Goal: Task Accomplishment & Management: Use online tool/utility

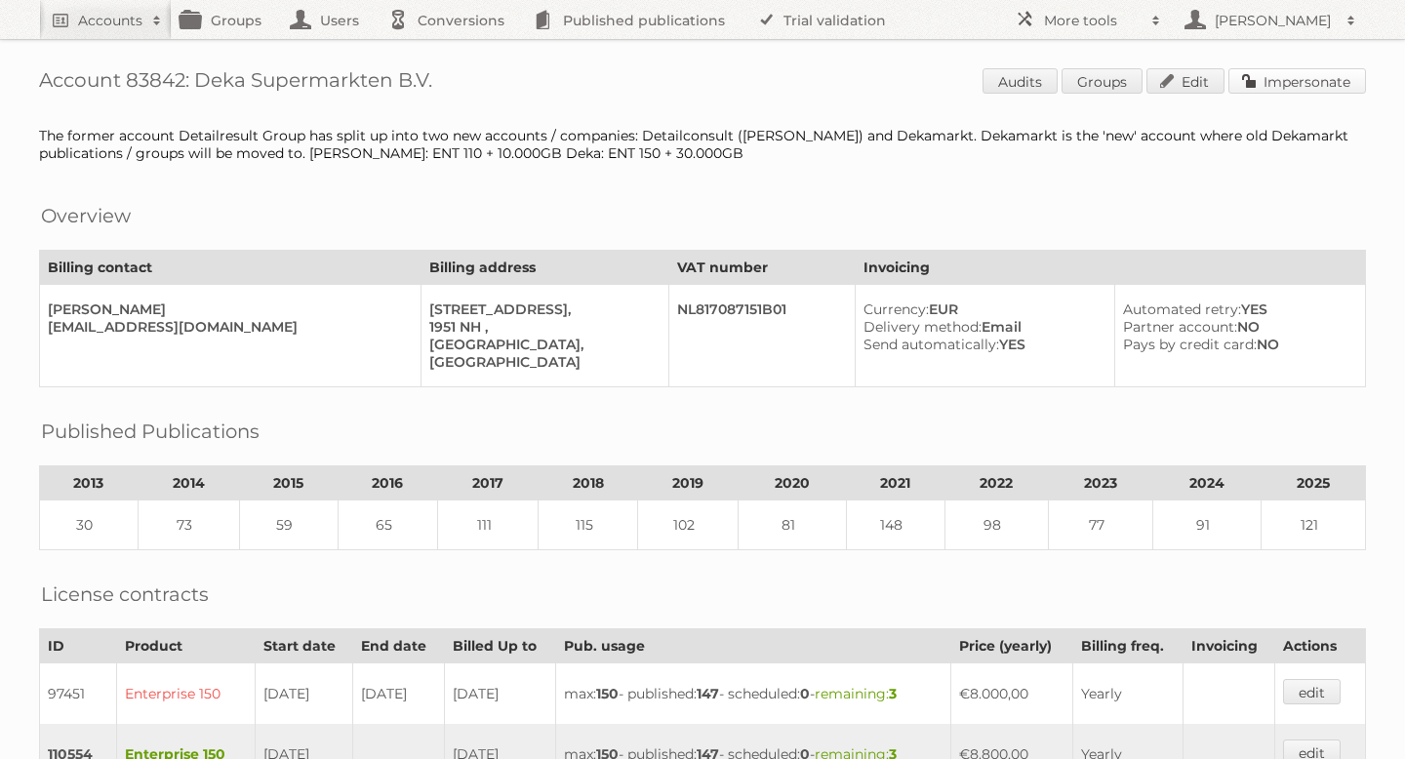
click at [1265, 87] on link "Impersonate" at bounding box center [1297, 80] width 138 height 25
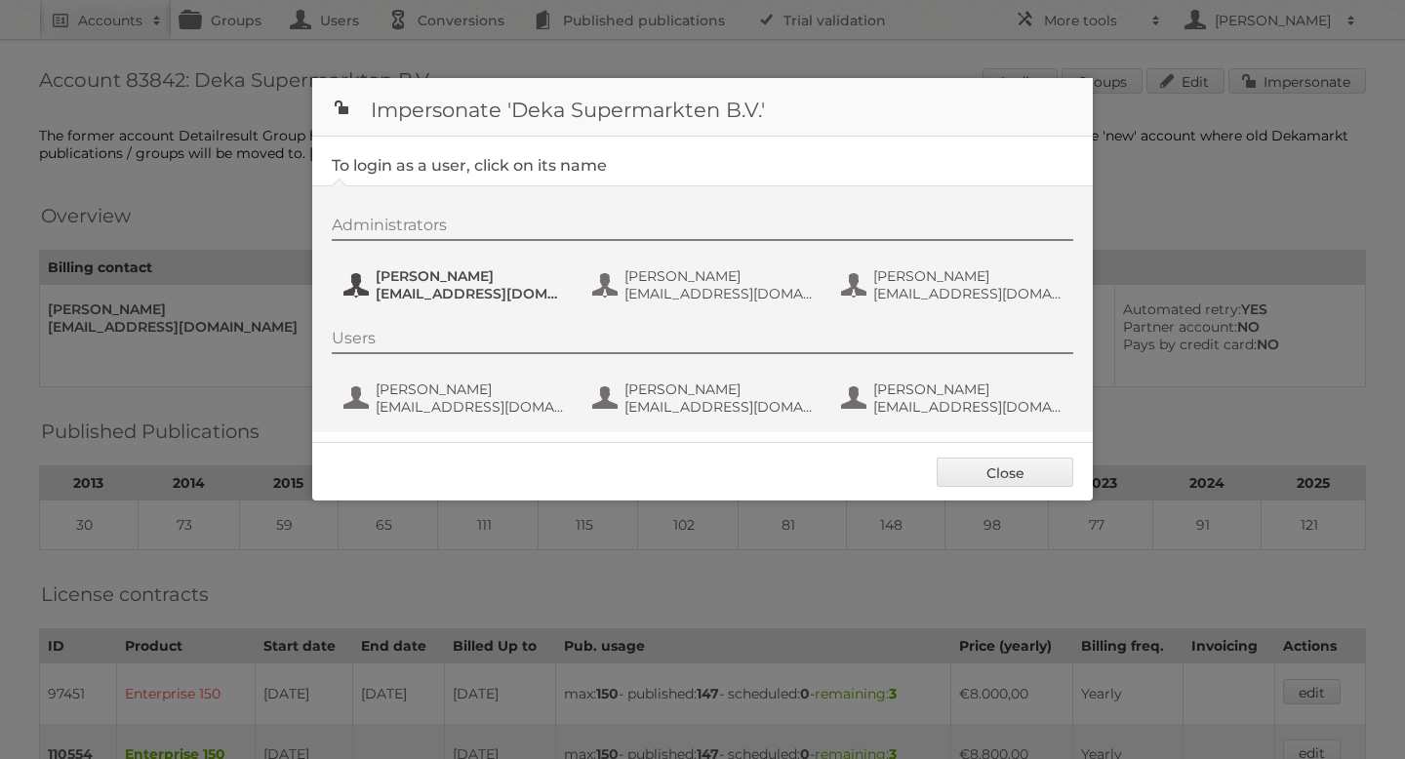
click at [461, 301] on span "[EMAIL_ADDRESS][DOMAIN_NAME]" at bounding box center [470, 294] width 189 height 18
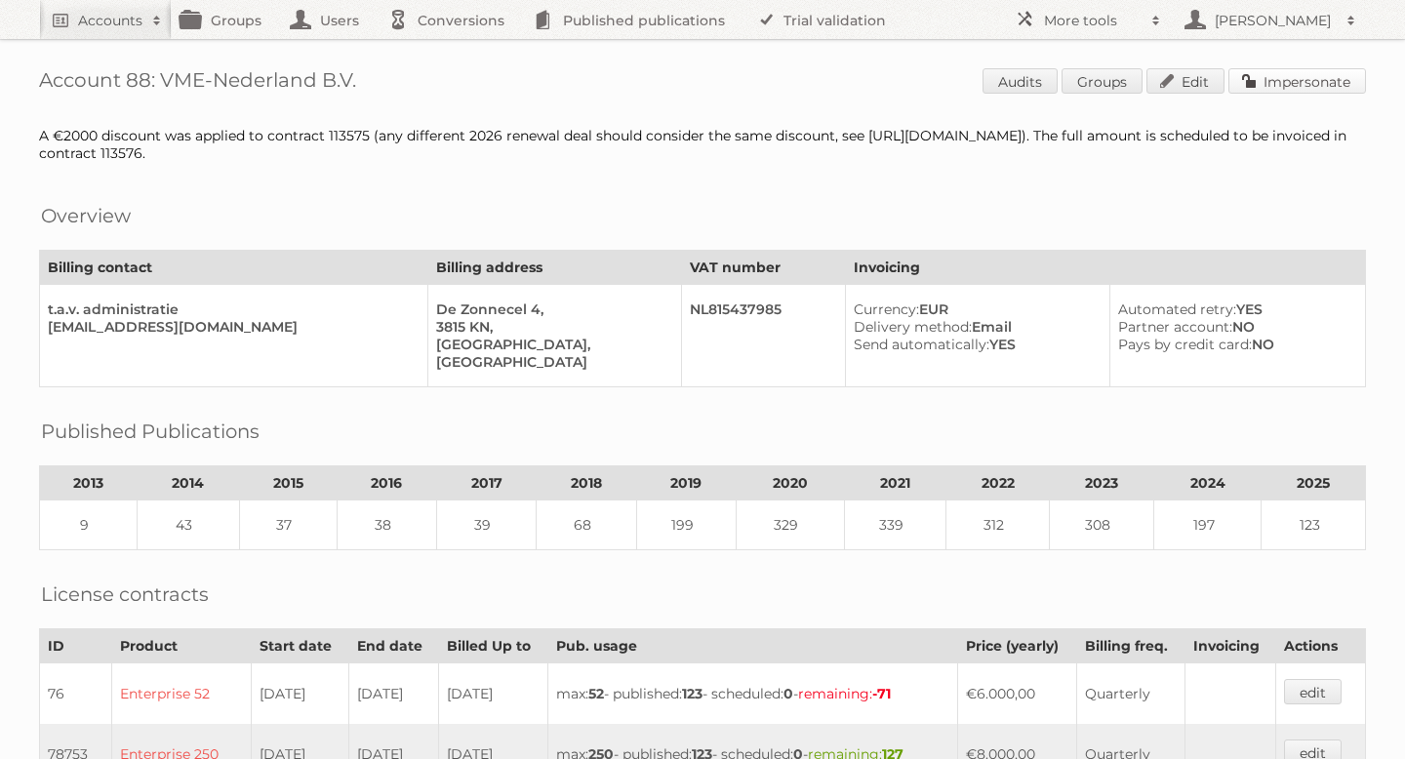
click at [1236, 83] on link "Impersonate" at bounding box center [1297, 80] width 138 height 25
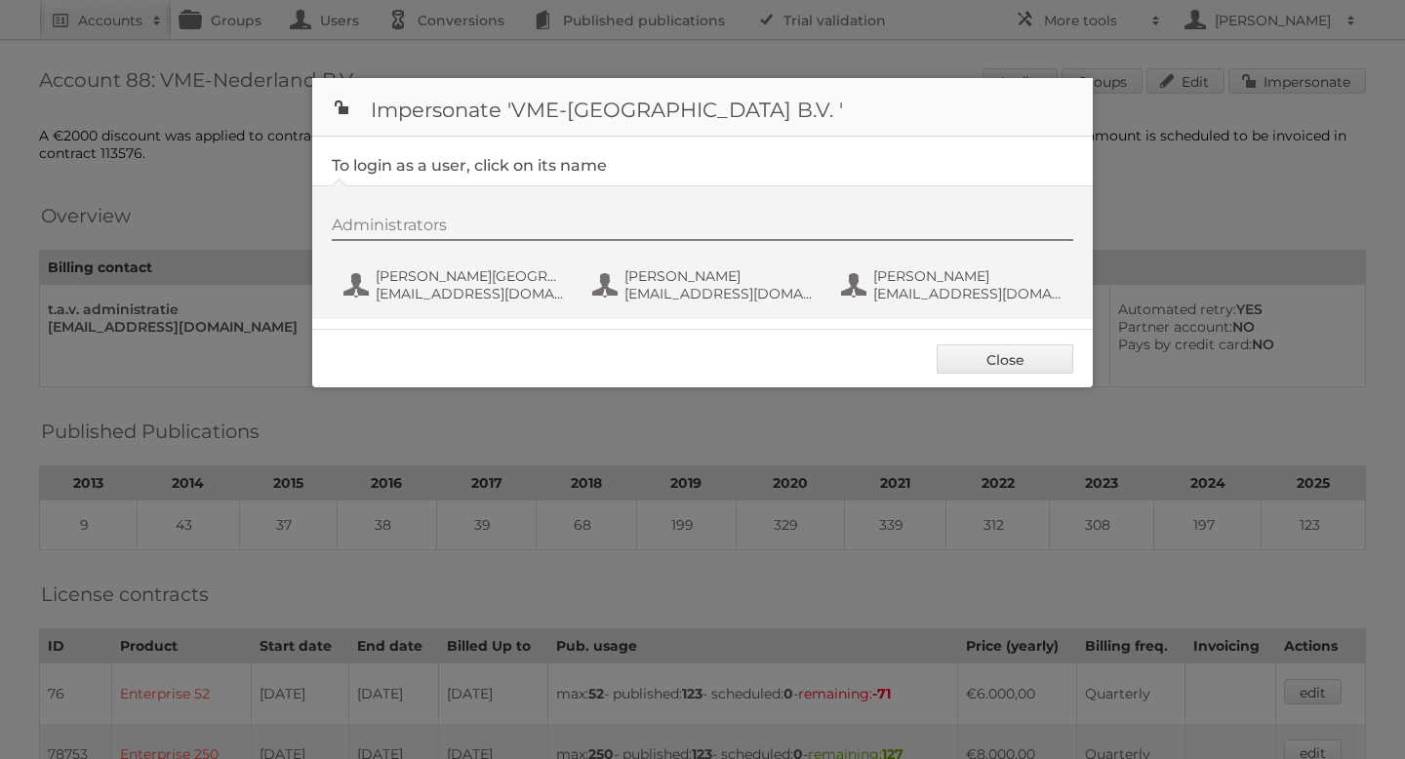
click at [475, 308] on div "Administrators [PERSON_NAME] van Oostende [EMAIL_ADDRESS][DOMAIN_NAME] Nienke W…" at bounding box center [712, 263] width 761 height 94
click at [463, 294] on span "[EMAIL_ADDRESS][DOMAIN_NAME]" at bounding box center [470, 294] width 189 height 18
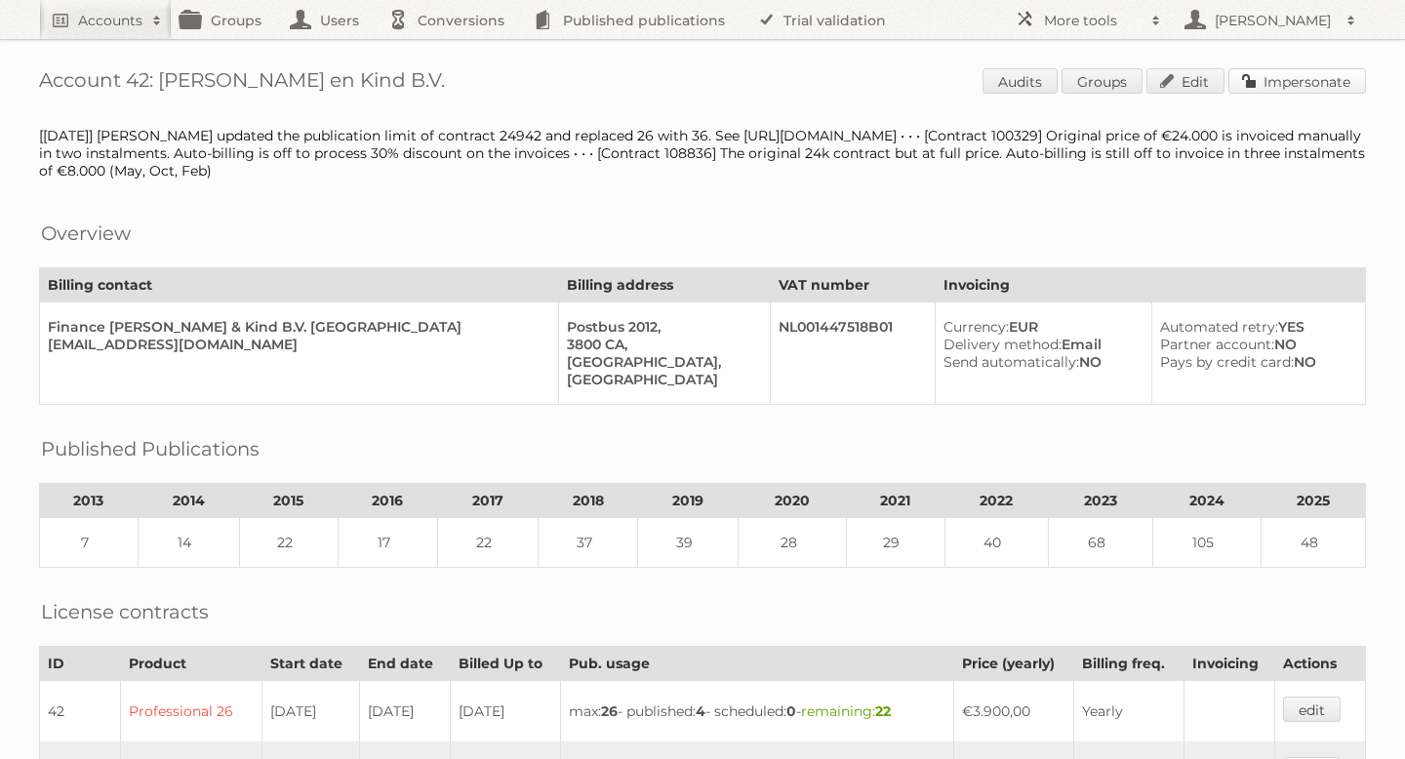
click at [1323, 76] on link "Impersonate" at bounding box center [1297, 80] width 138 height 25
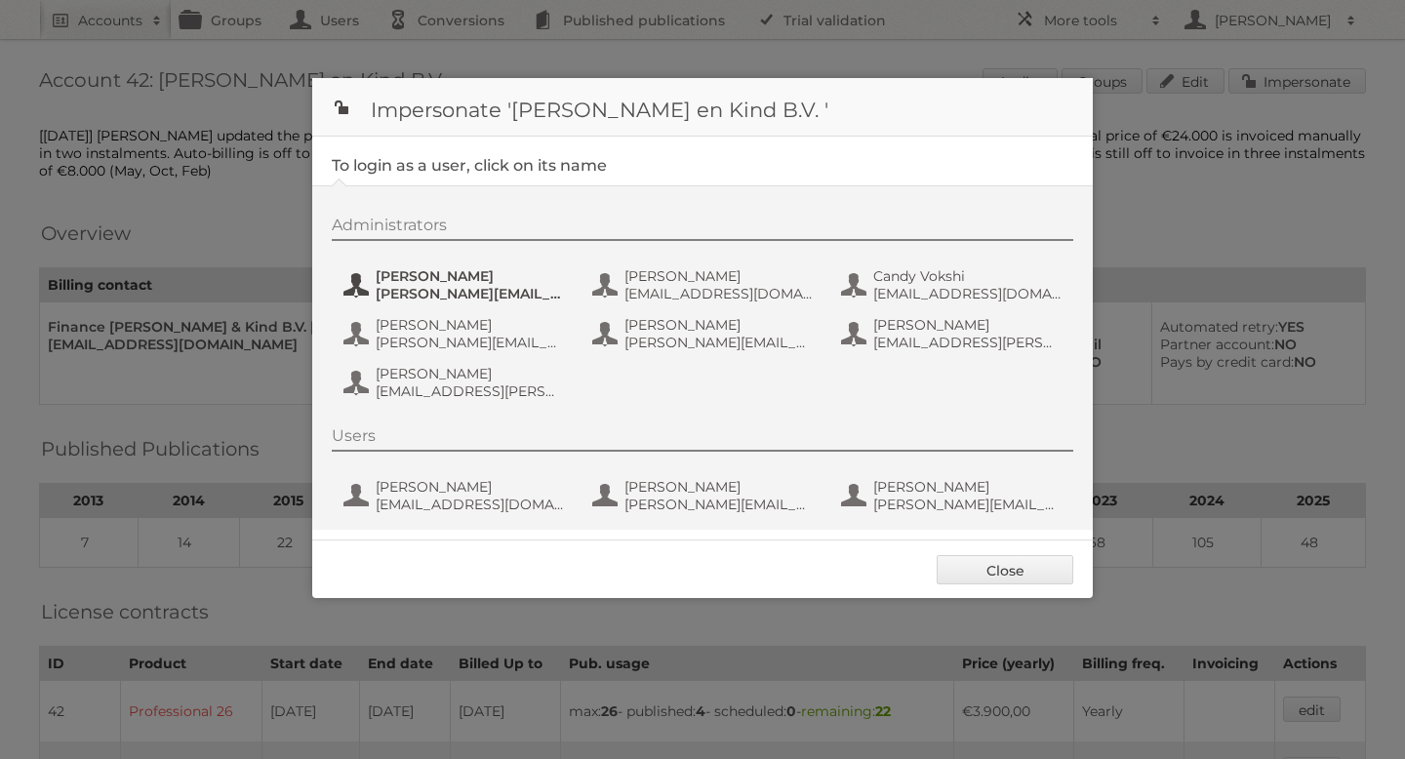
click at [448, 289] on span "allard@graindataconsultants.com" at bounding box center [470, 294] width 189 height 18
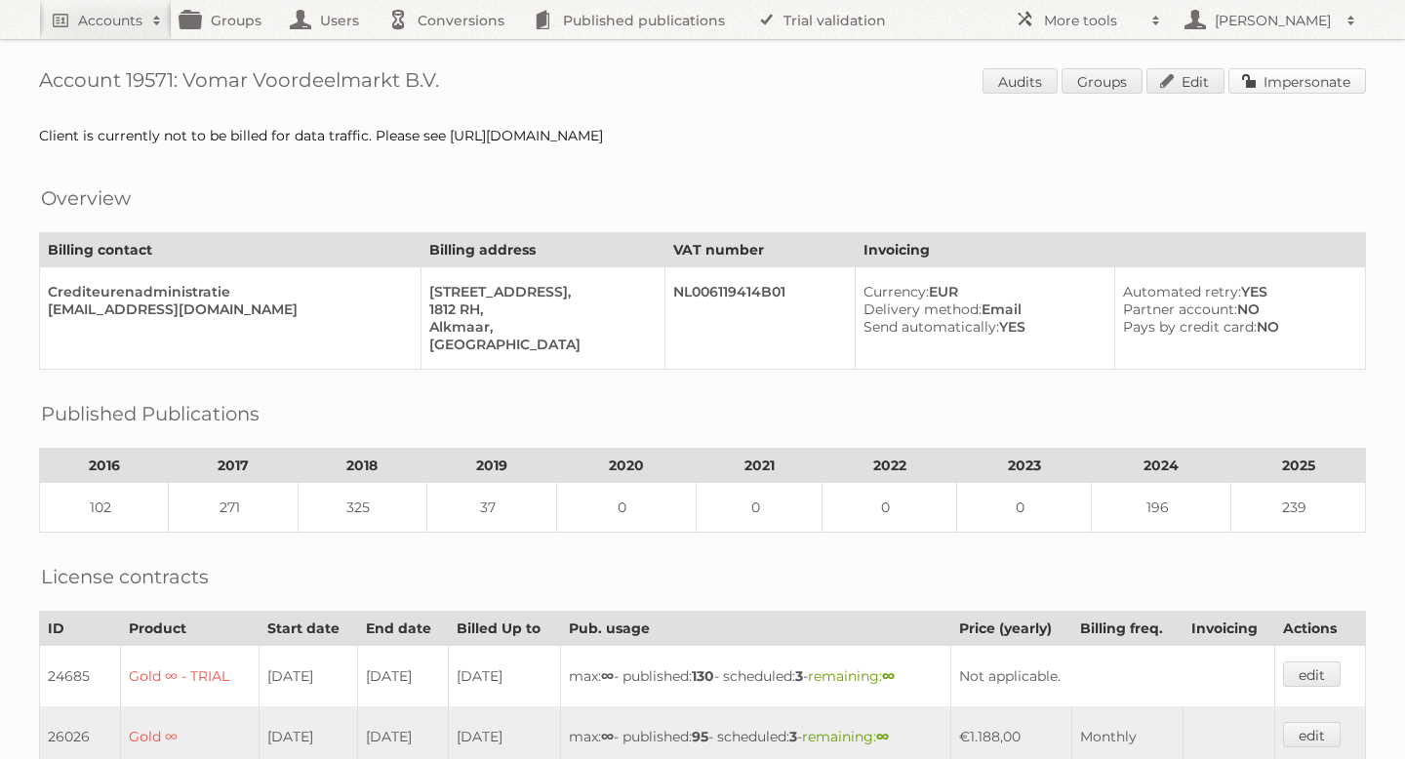
click at [1295, 72] on link "Impersonate" at bounding box center [1297, 80] width 138 height 25
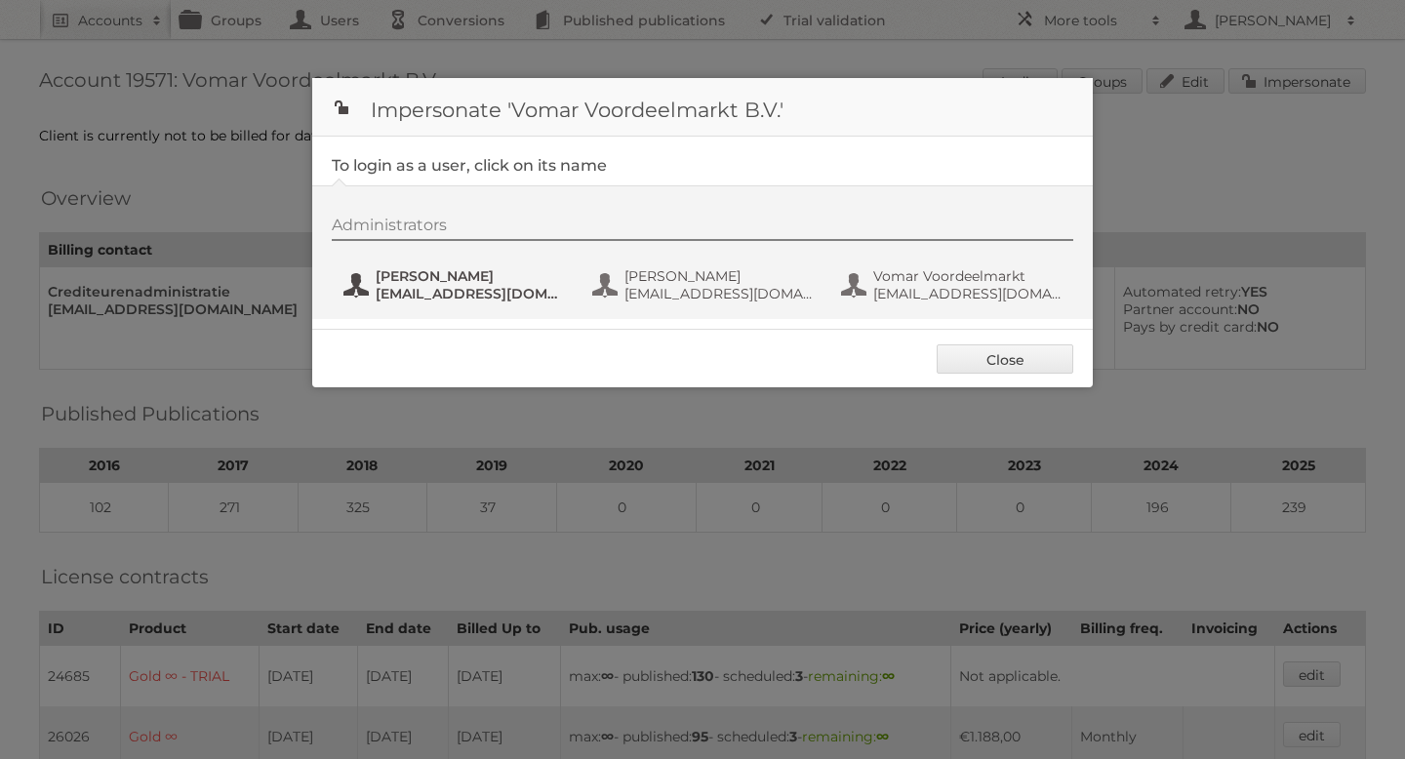
click at [426, 274] on span "Janna" at bounding box center [470, 276] width 189 height 18
